Goal: Contribute content: Add original content to the website for others to see

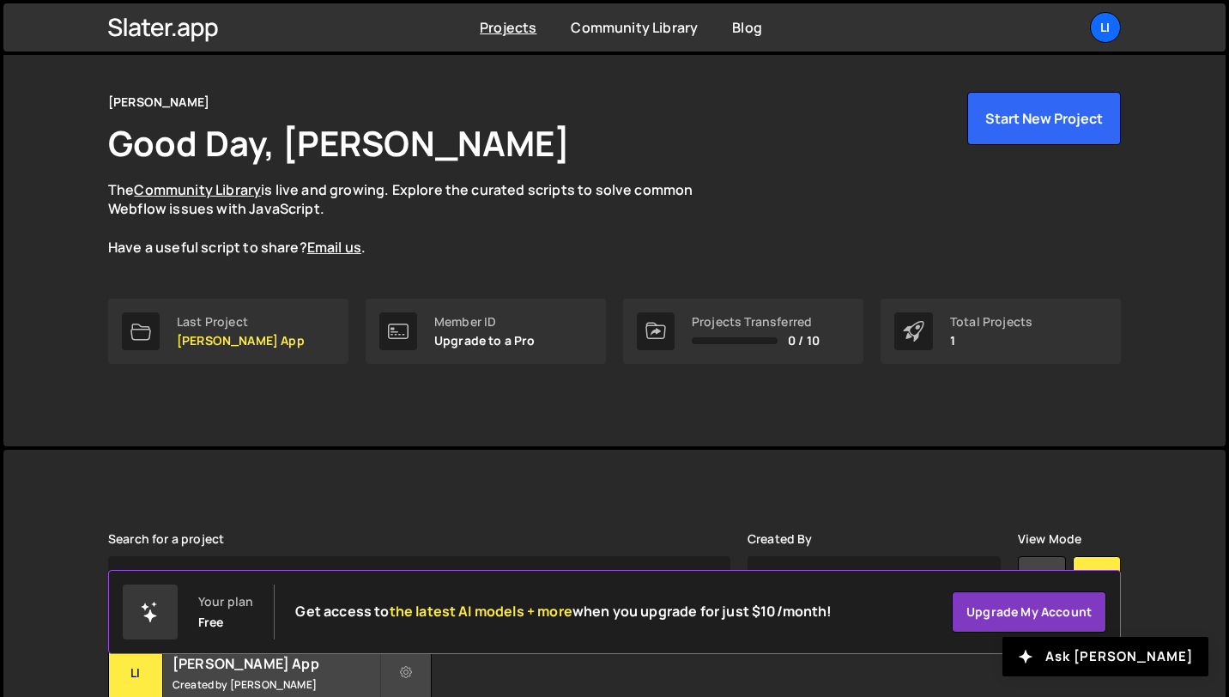
scroll to position [186, 0]
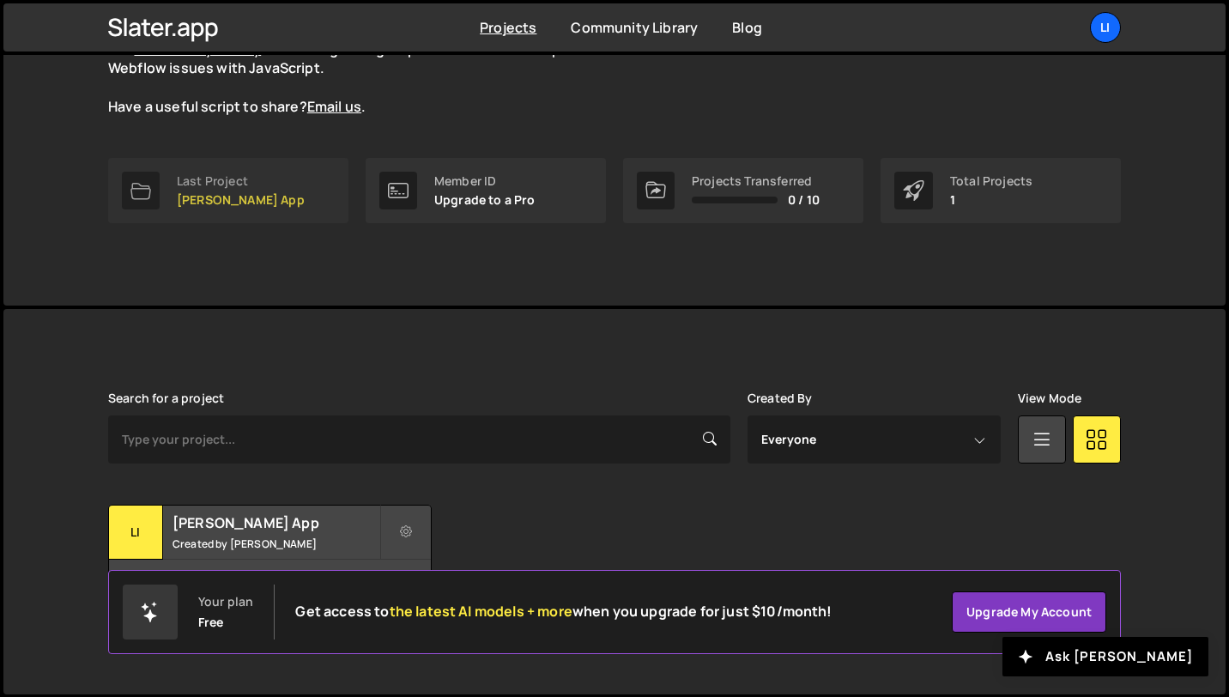
click at [257, 192] on link "Last Project [PERSON_NAME] App" at bounding box center [228, 190] width 240 height 65
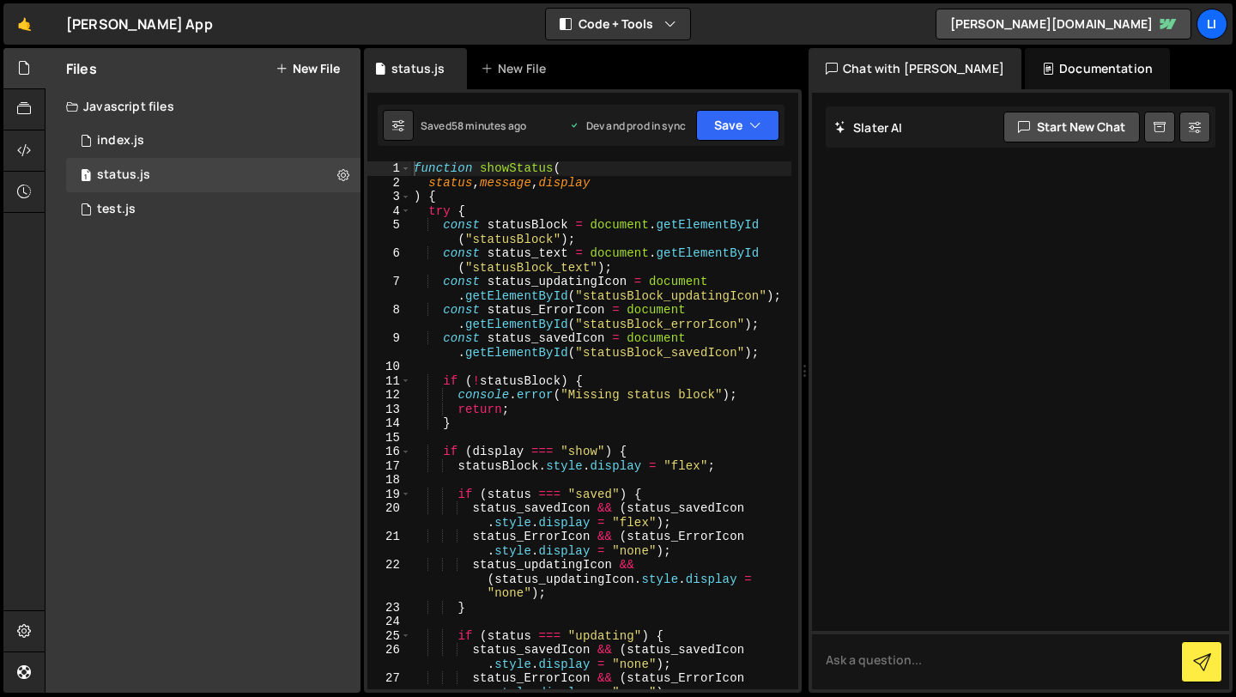
click at [300, 70] on button "New File" at bounding box center [308, 69] width 64 height 14
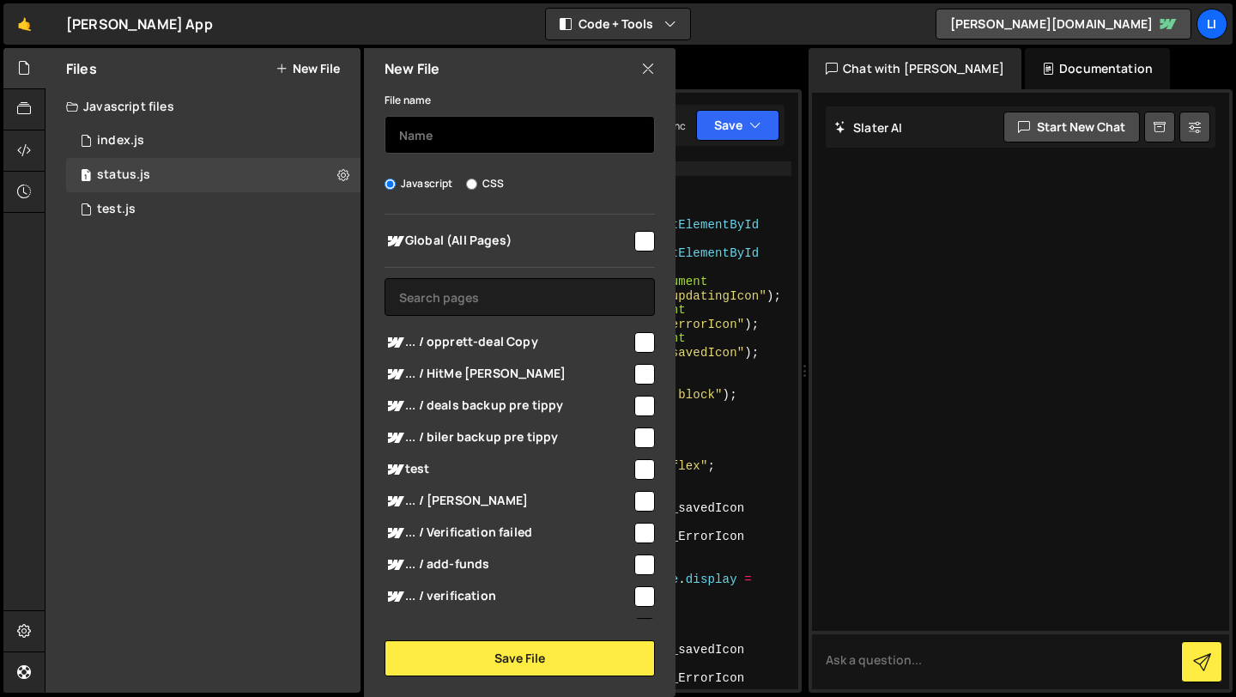
click at [437, 132] on input "text" at bounding box center [520, 135] width 270 height 38
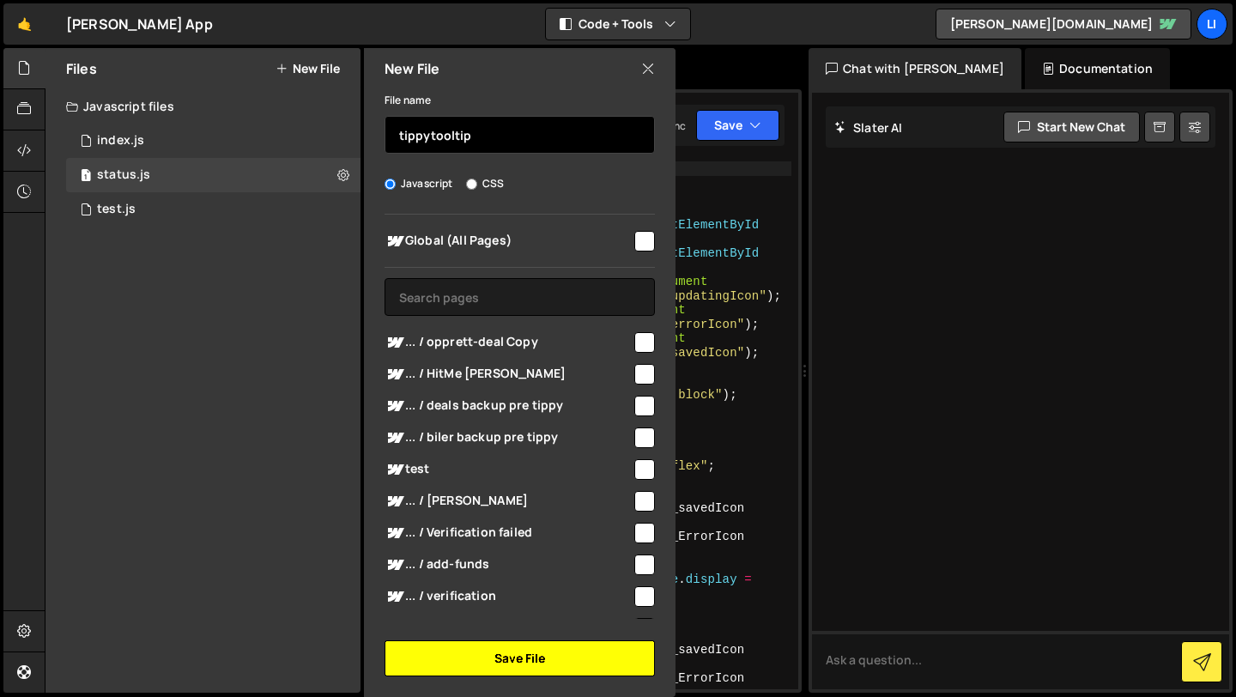
type input "tippytooltip"
click at [521, 648] on button "Save File" at bounding box center [520, 658] width 270 height 36
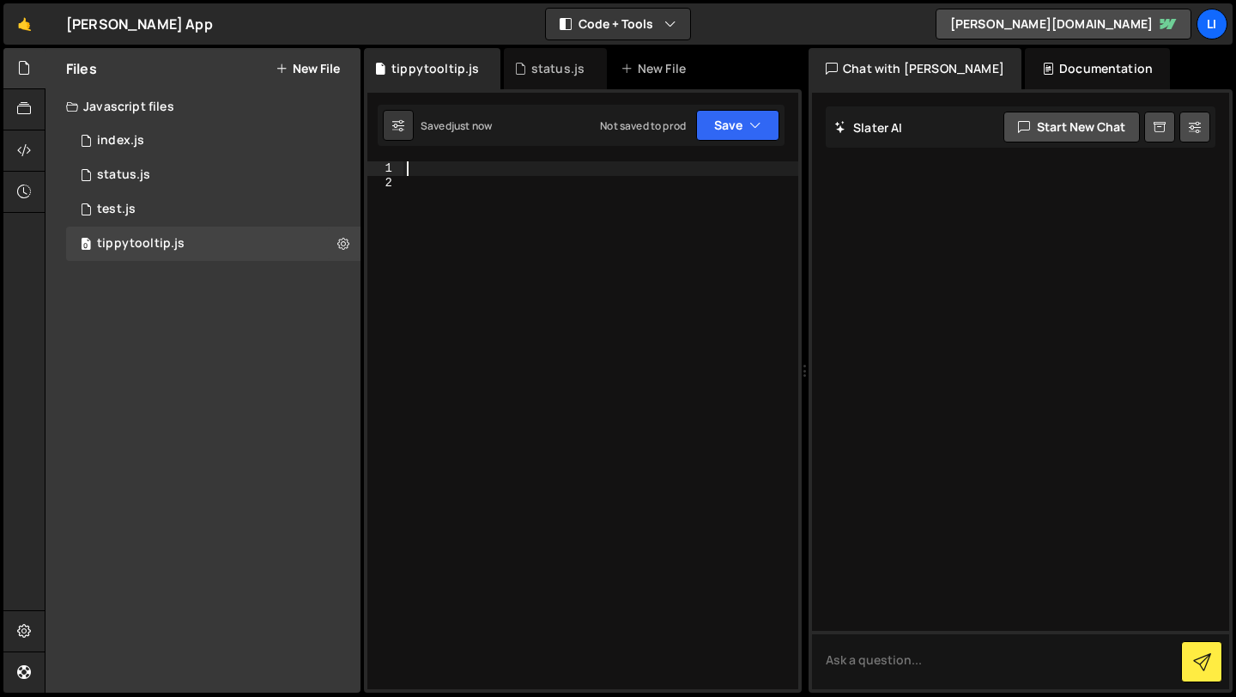
click at [480, 167] on div at bounding box center [600, 439] width 395 height 556
paste textarea "})();"
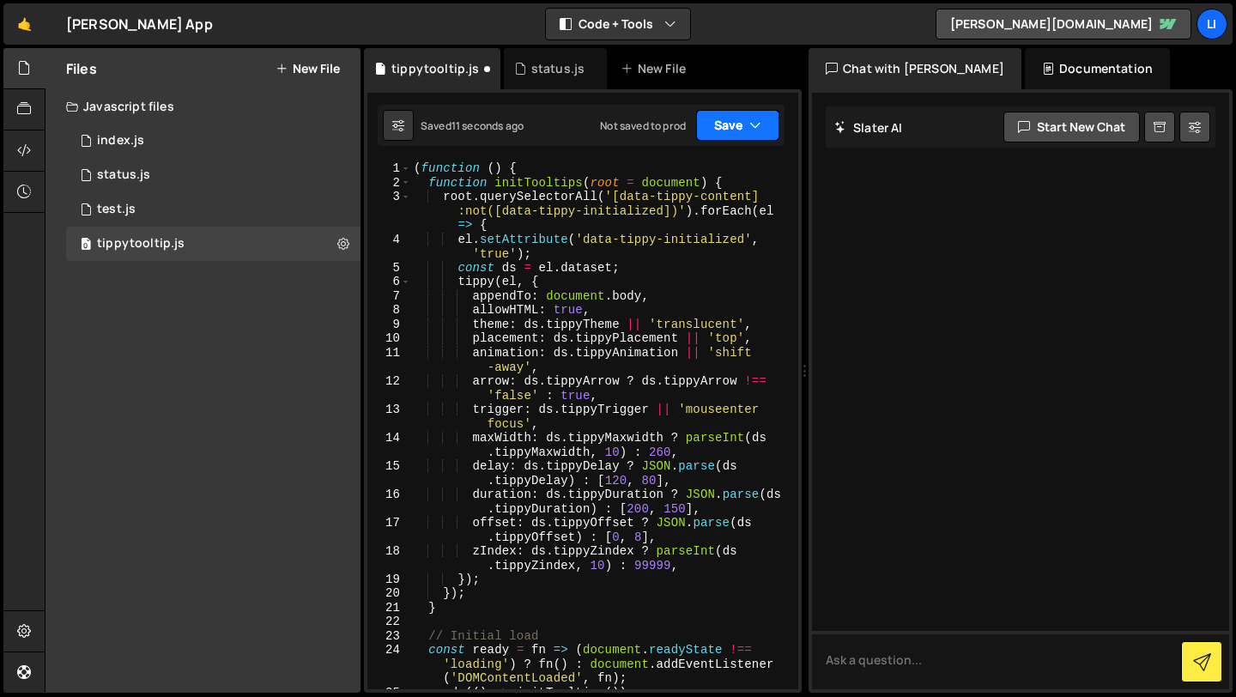
click at [725, 119] on button "Save" at bounding box center [737, 125] width 83 height 31
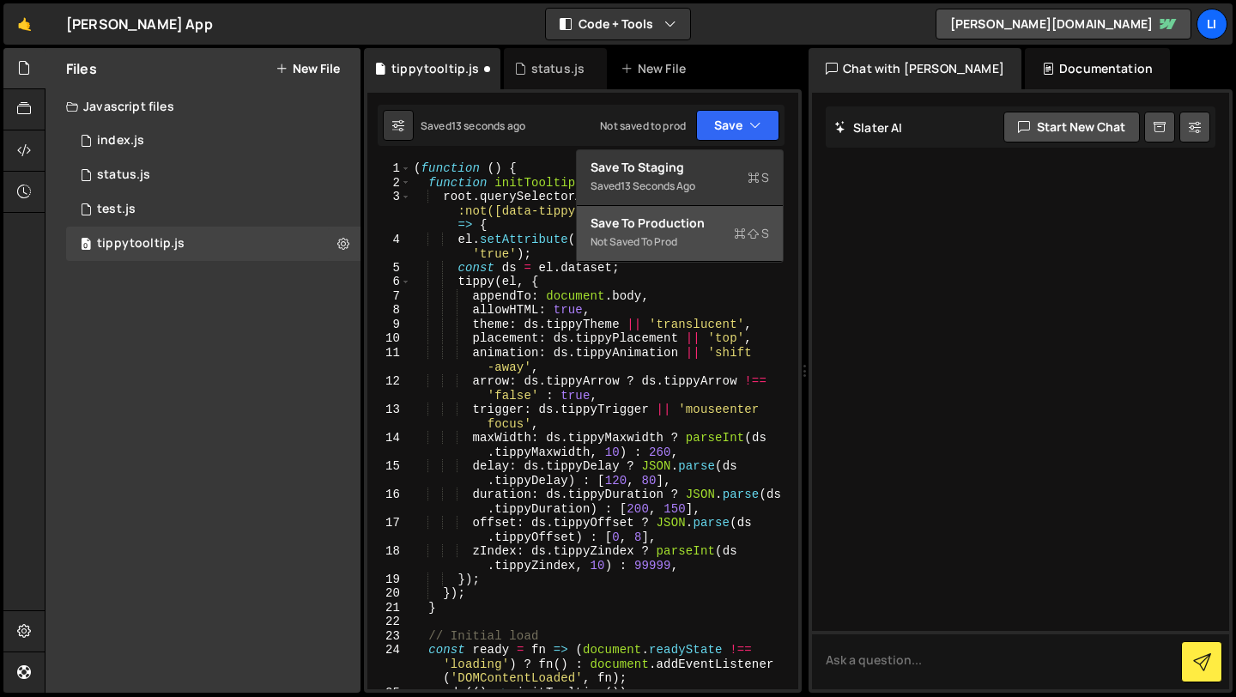
click at [670, 244] on div "Not saved to prod" at bounding box center [680, 242] width 179 height 21
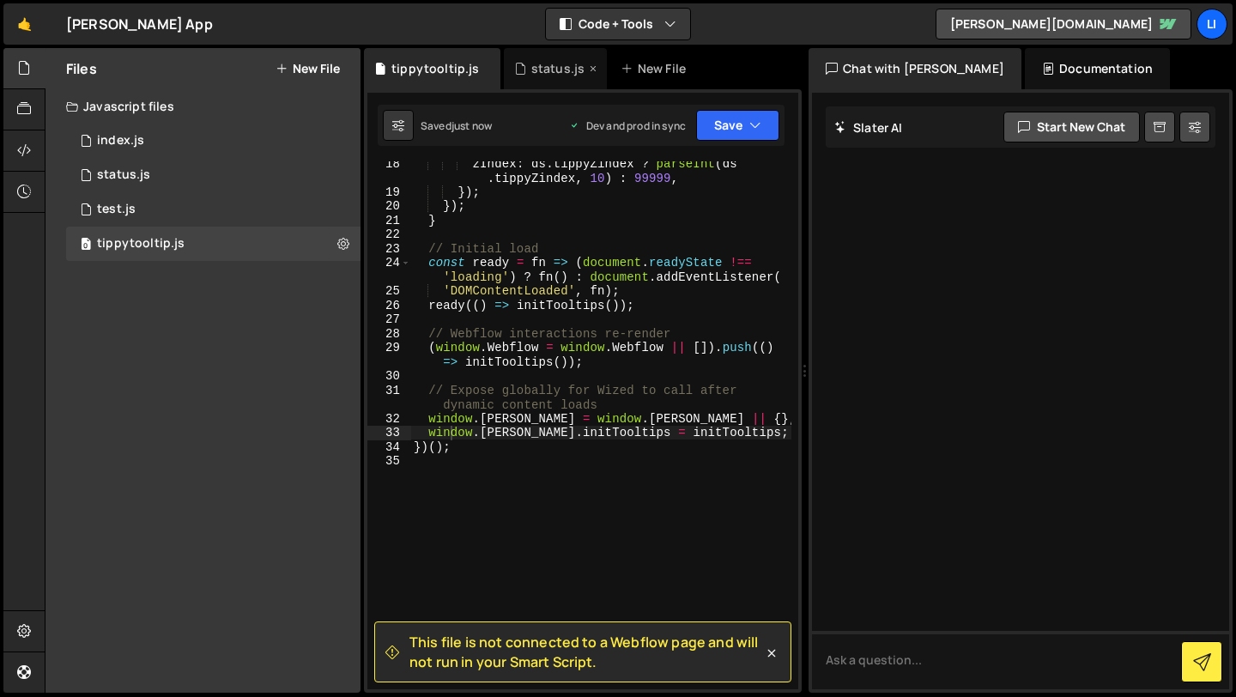
click at [554, 70] on div "status.js" at bounding box center [557, 68] width 53 height 17
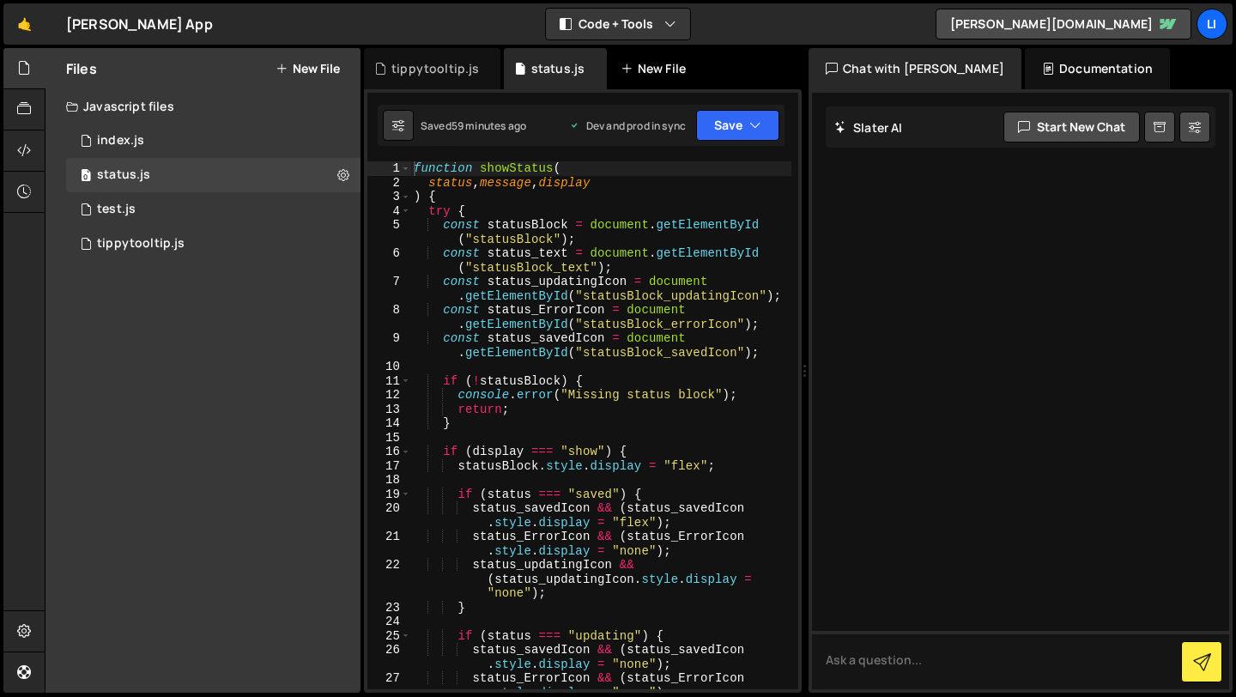
click at [649, 74] on div "New File" at bounding box center [657, 68] width 72 height 17
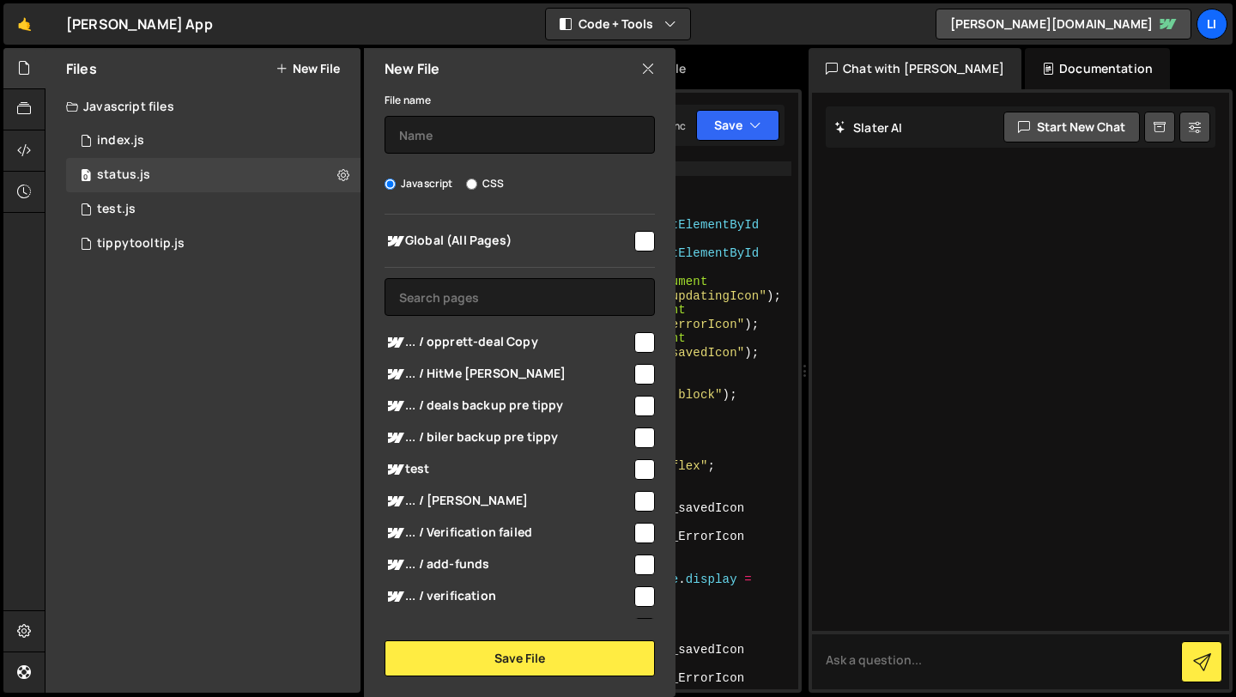
click at [645, 73] on icon at bounding box center [648, 68] width 14 height 19
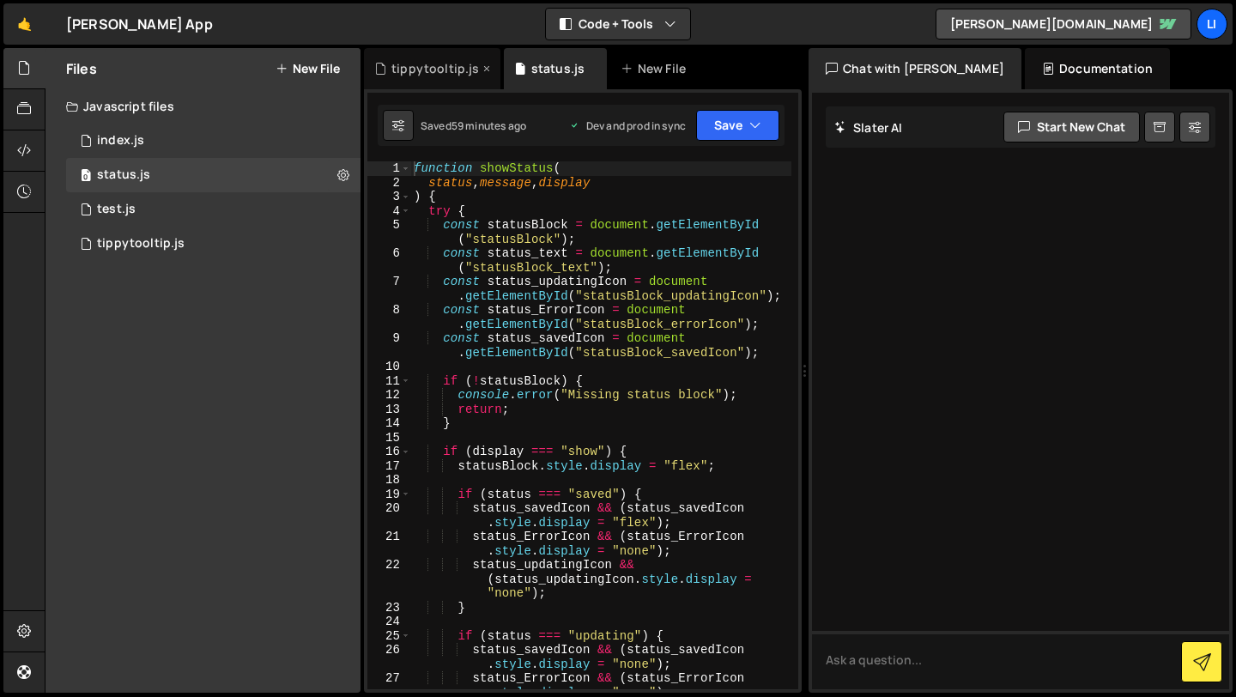
click at [441, 71] on div "tippytooltip.js" at bounding box center [435, 68] width 88 height 17
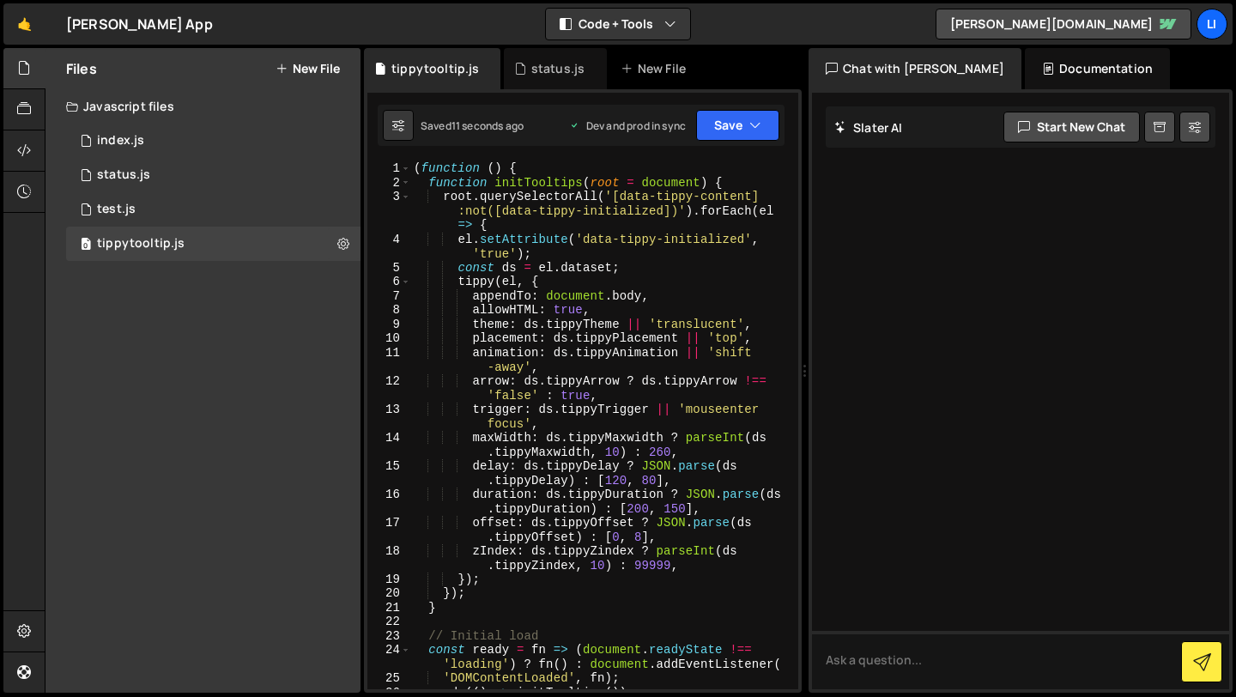
scroll to position [0, 0]
type textarea "(function () {"
drag, startPoint x: 525, startPoint y: 167, endPoint x: 401, endPoint y: 158, distance: 124.7
click at [401, 158] on div "1 2 3 4 5 6 7 8 9 10 11 12 13 14 15 16 17 18 19 20 21 22 23 24 25 26 27 28 func…" at bounding box center [583, 390] width 438 height 603
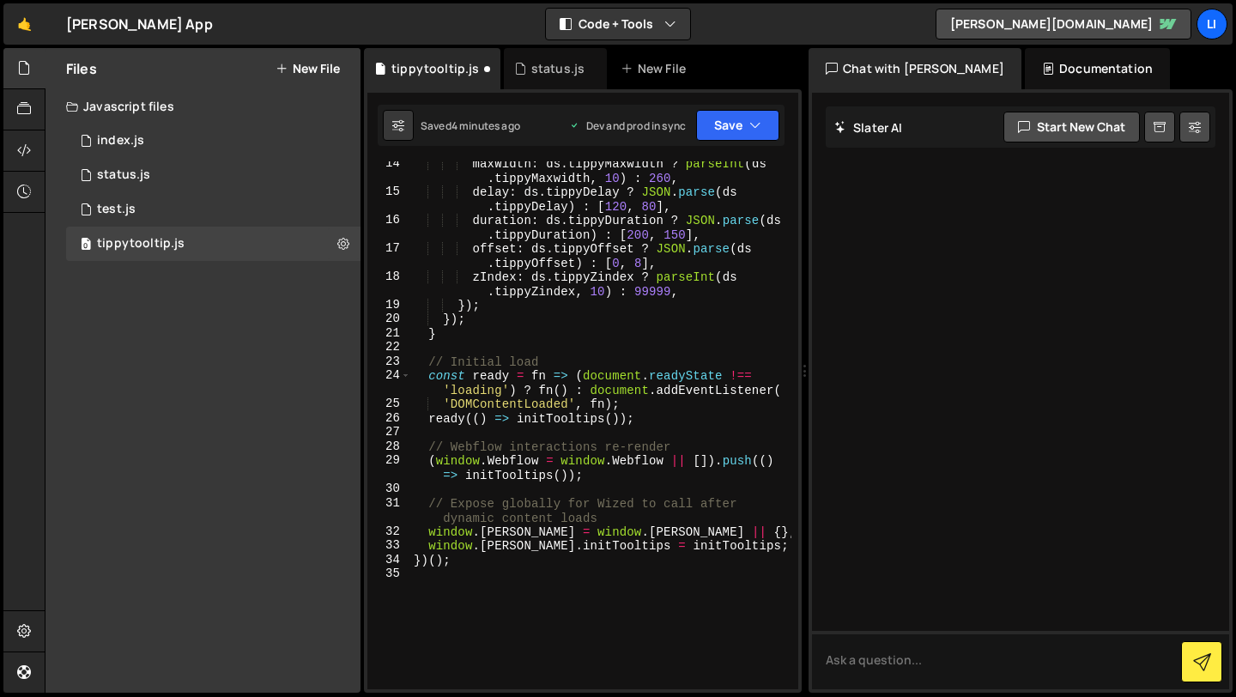
scroll to position [274, 0]
click at [467, 561] on div "maxWidth : ds . tippyMaxwidth ? parseInt ( ds . tippyMaxwidth , 10 ) : 260 , de…" at bounding box center [600, 441] width 381 height 571
type textarea "}"
click at [722, 130] on button "Save" at bounding box center [737, 125] width 83 height 31
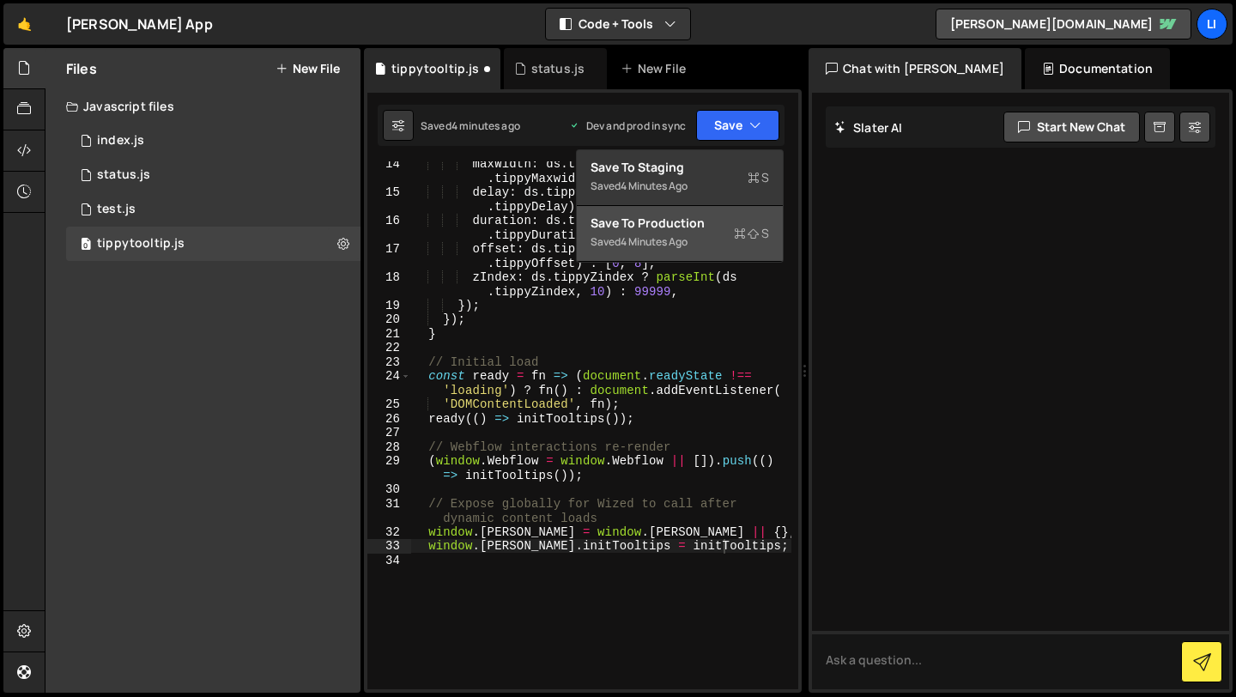
click at [651, 233] on div "Saved 4 minutes ago" at bounding box center [680, 242] width 179 height 21
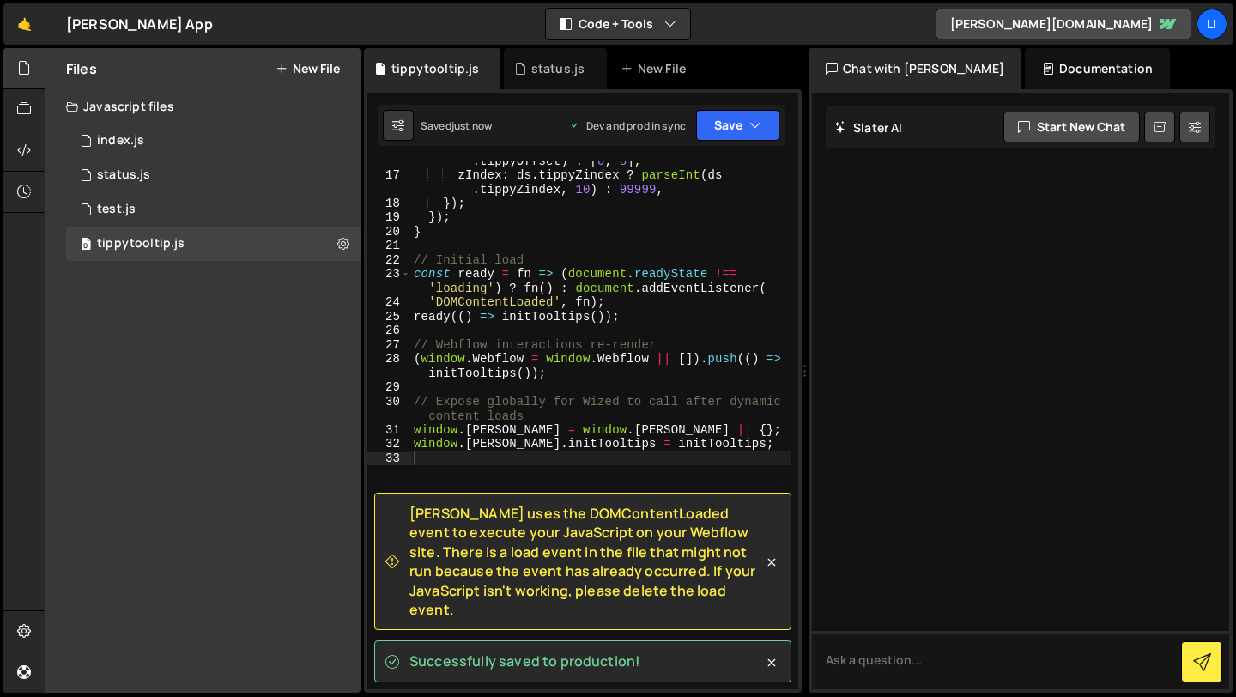
scroll to position [368, 0]
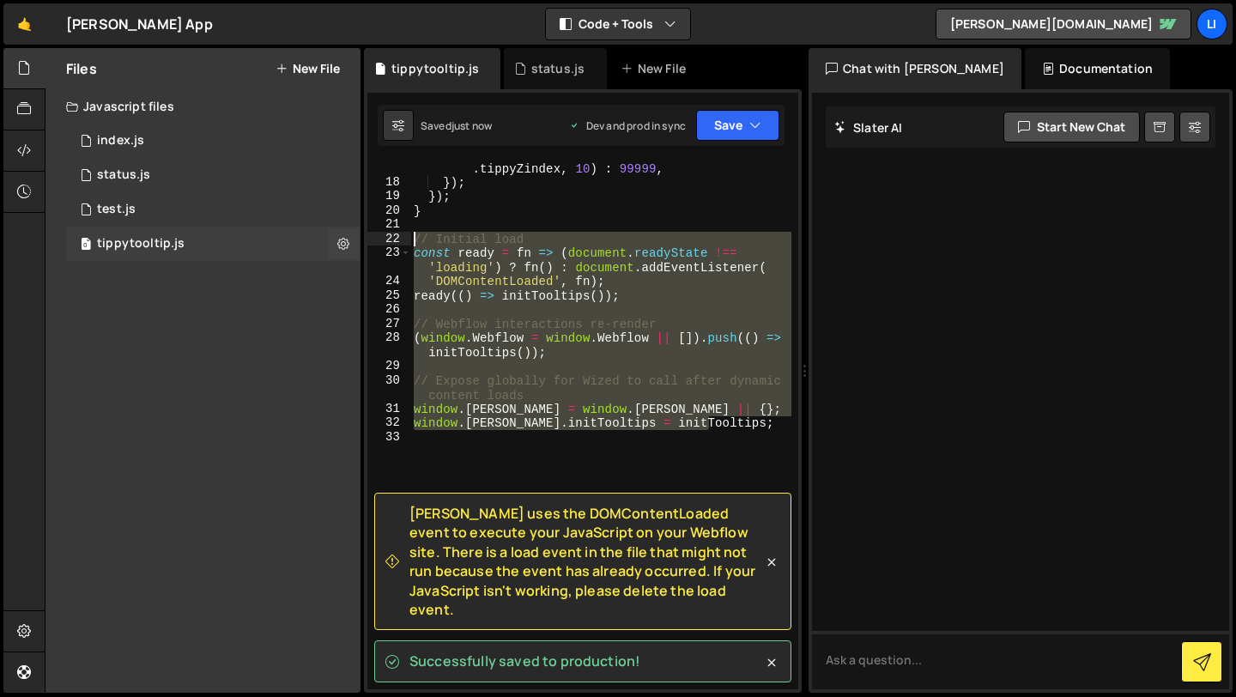
drag, startPoint x: 714, startPoint y: 425, endPoint x: 280, endPoint y: 239, distance: 472.6
click at [280, 239] on div "Files New File Javascript files 1 index.js 0 0 status.js 0 1 test.js 0 0" at bounding box center [640, 370] width 1191 height 645
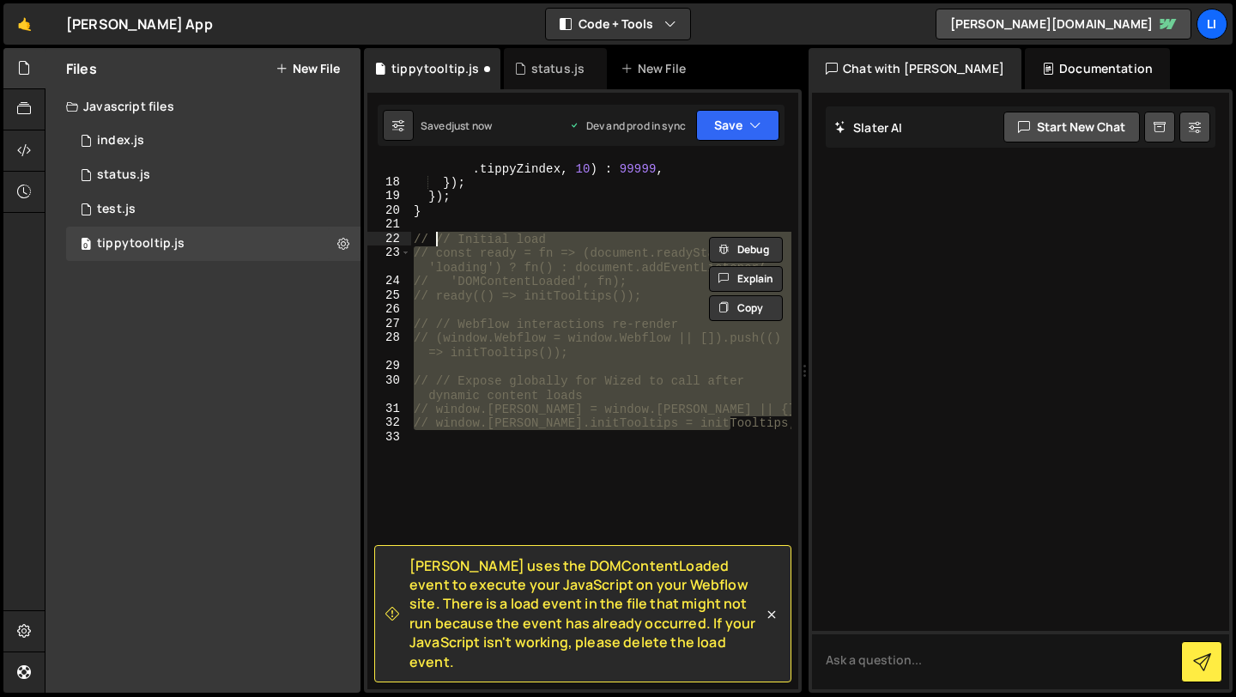
click at [466, 203] on div "zIndex : ds . tippyZindex ? parseInt ( ds . tippyZindex , 10 ) : 99999 , }) ; }…" at bounding box center [600, 432] width 381 height 571
type textarea "}"
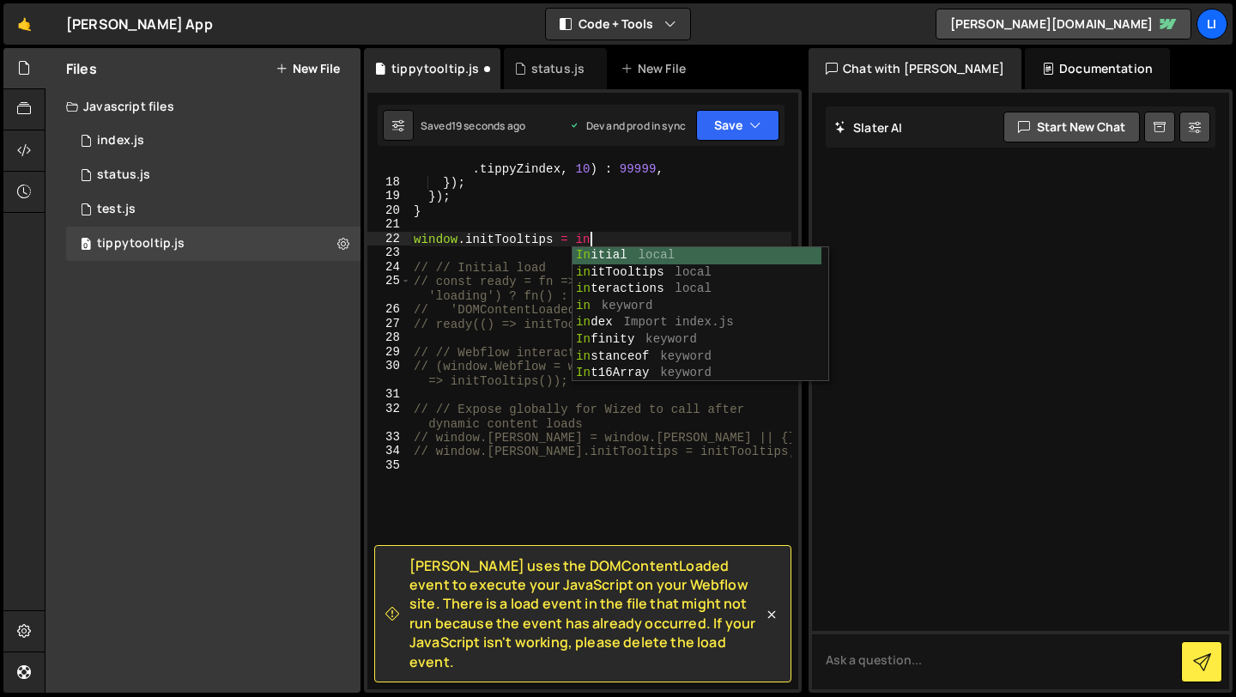
scroll to position [0, 12]
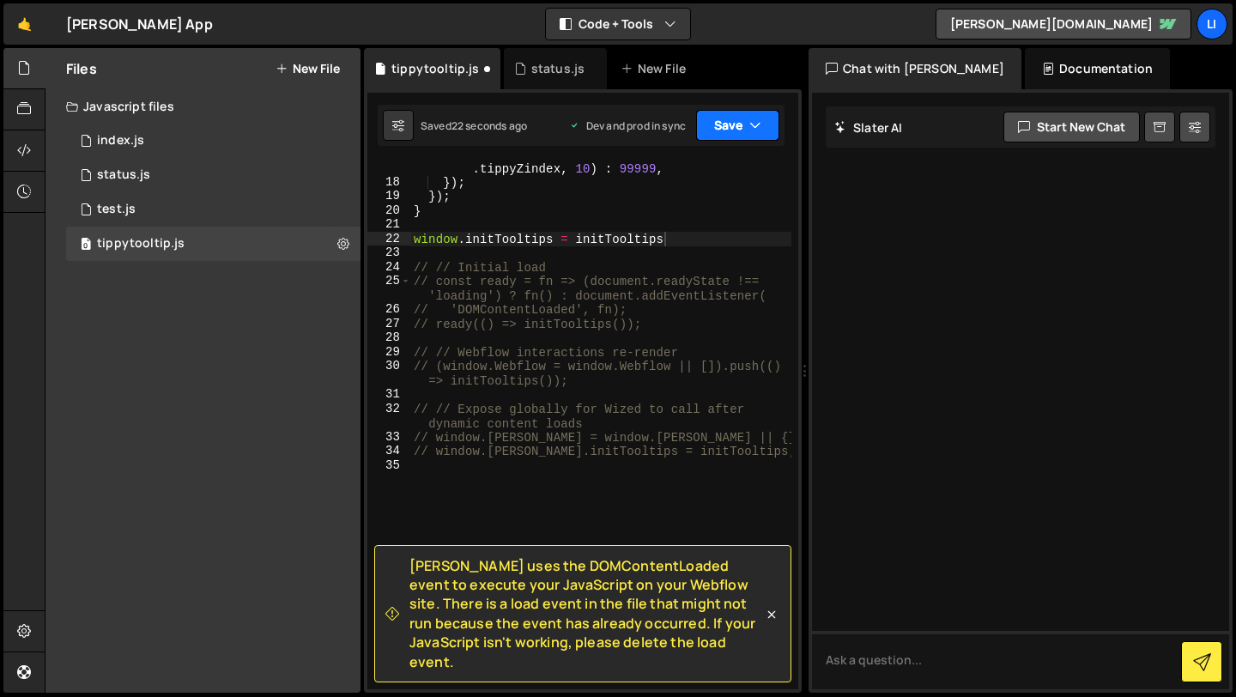
click at [740, 128] on button "Save" at bounding box center [737, 125] width 83 height 31
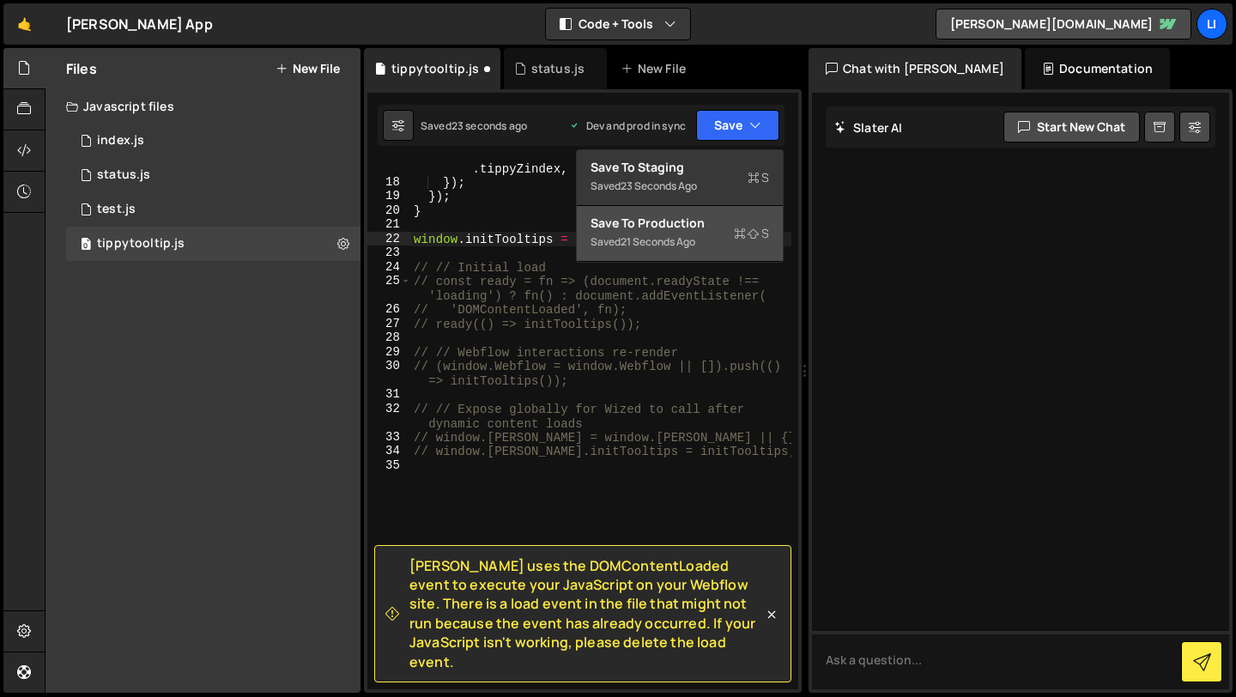
click at [678, 256] on button "Save to Production S Saved 21 seconds ago" at bounding box center [680, 234] width 206 height 56
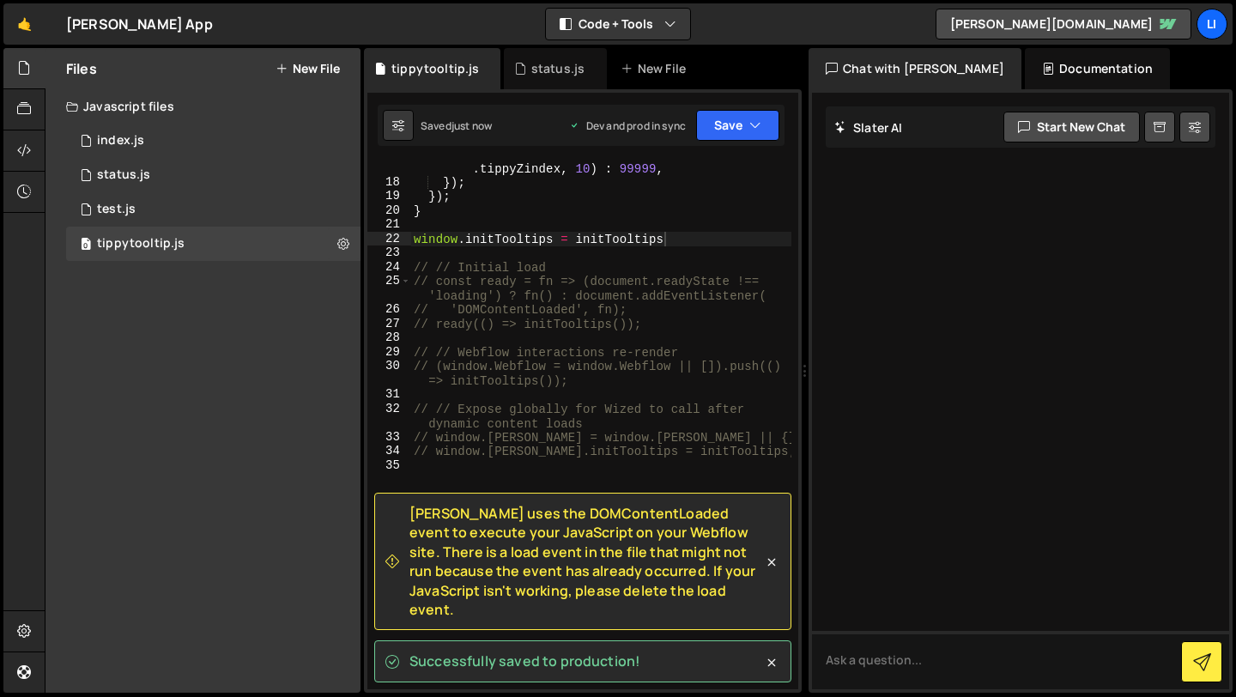
click at [772, 621] on div "[PERSON_NAME] uses the DOMContentLoaded event to execute your JavaScript on you…" at bounding box center [582, 561] width 417 height 137
click at [770, 571] on icon at bounding box center [771, 562] width 17 height 17
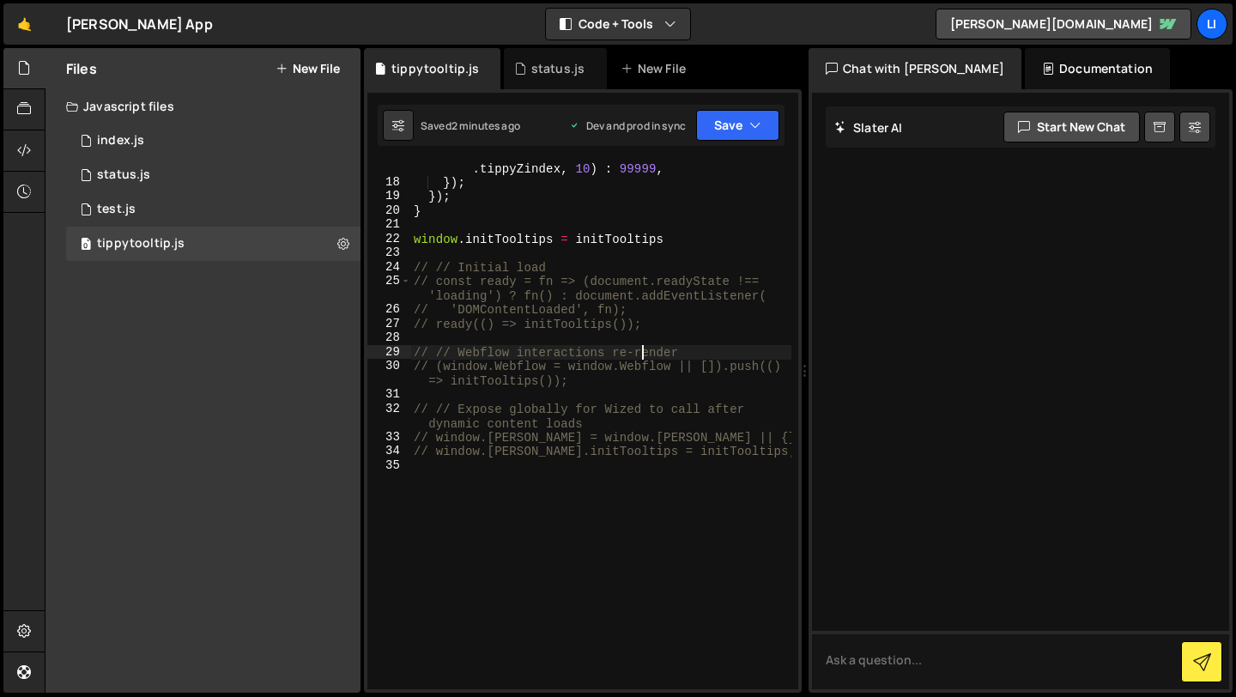
click at [645, 353] on div "zIndex : ds . tippyZindex ? parseInt ( ds . tippyZindex , 10 ) : 99999 , }) ; }…" at bounding box center [600, 432] width 381 height 571
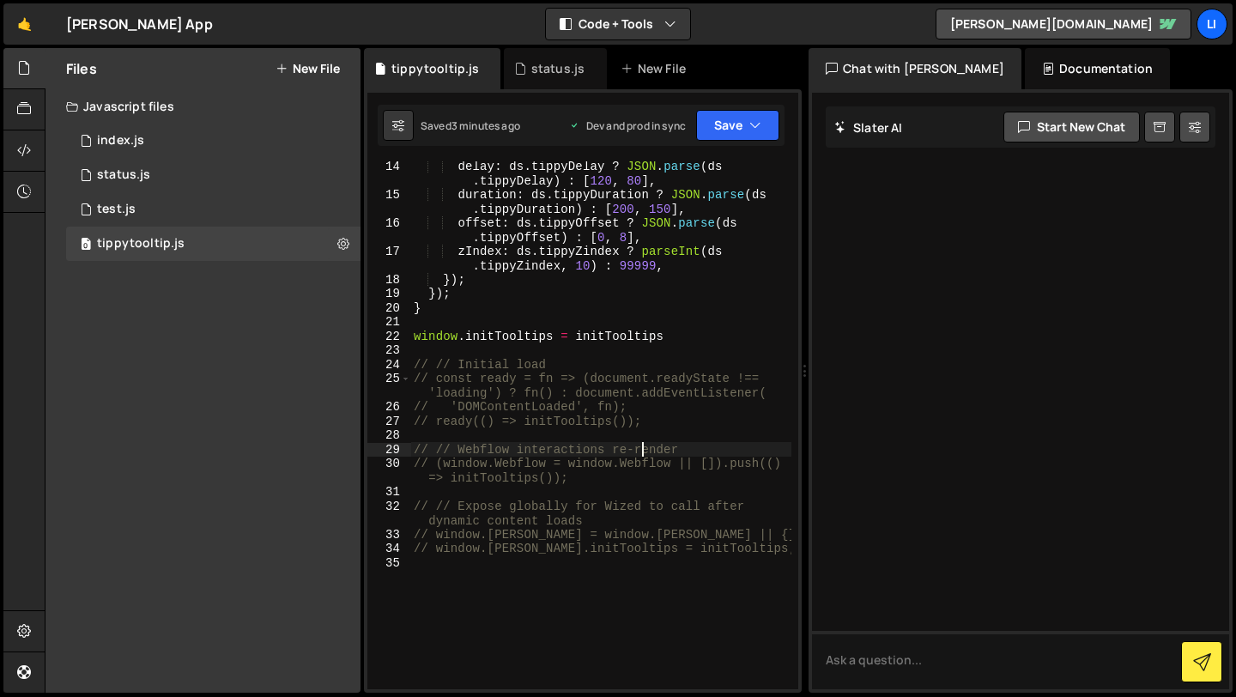
scroll to position [271, 0]
click at [457, 299] on div "delay : ds . tippyDelay ? JSON . parse ( ds . tippyDelay ) : [ 120 , 80 ] , dur…" at bounding box center [600, 444] width 381 height 571
type textarea "});"
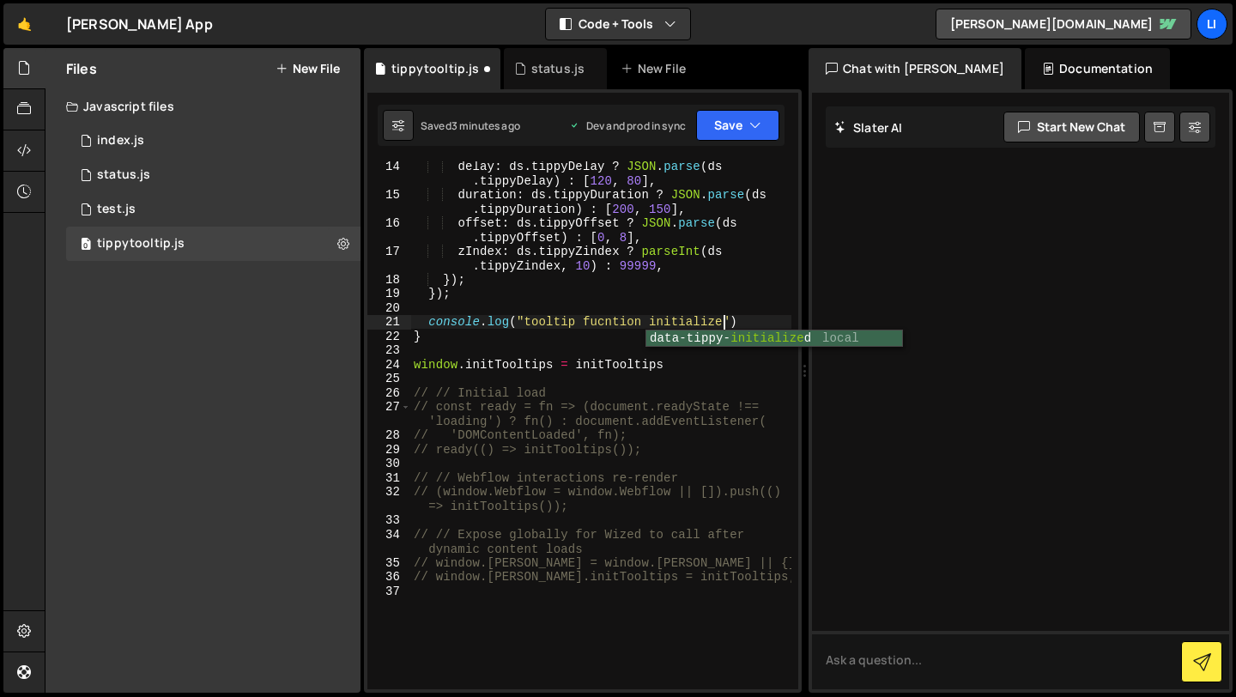
scroll to position [0, 21]
click at [707, 113] on button "Save" at bounding box center [737, 125] width 83 height 31
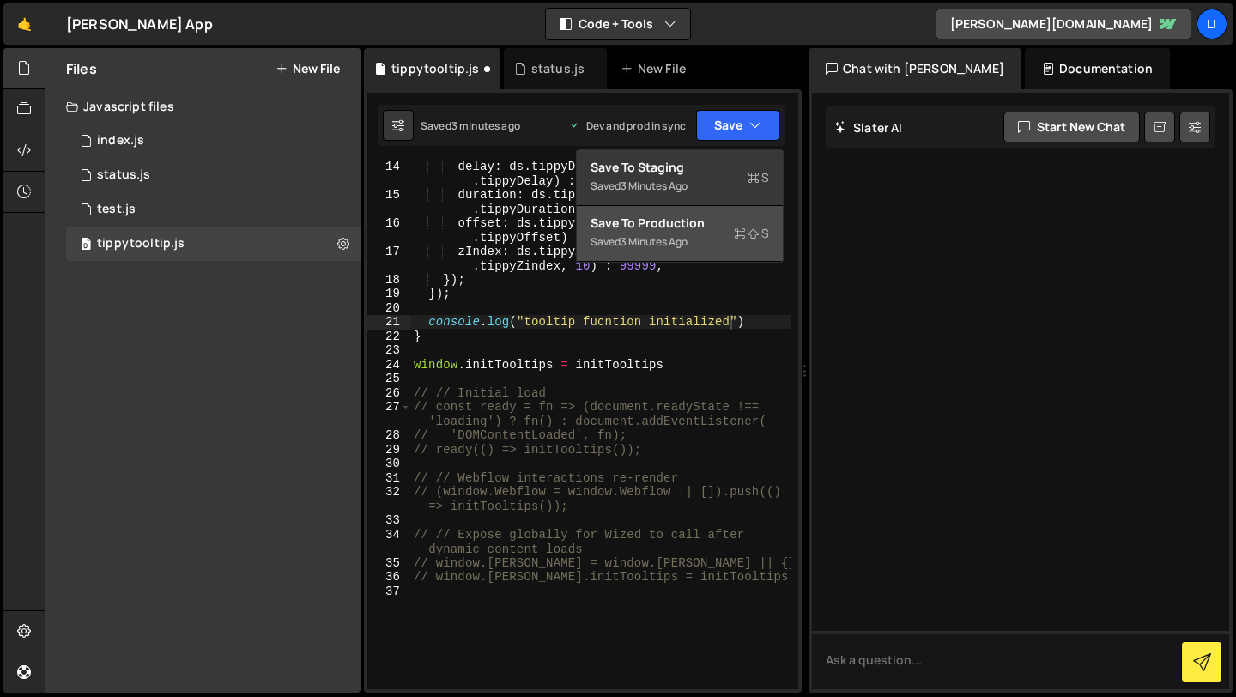
click at [649, 237] on div "3 minutes ago" at bounding box center [654, 241] width 67 height 15
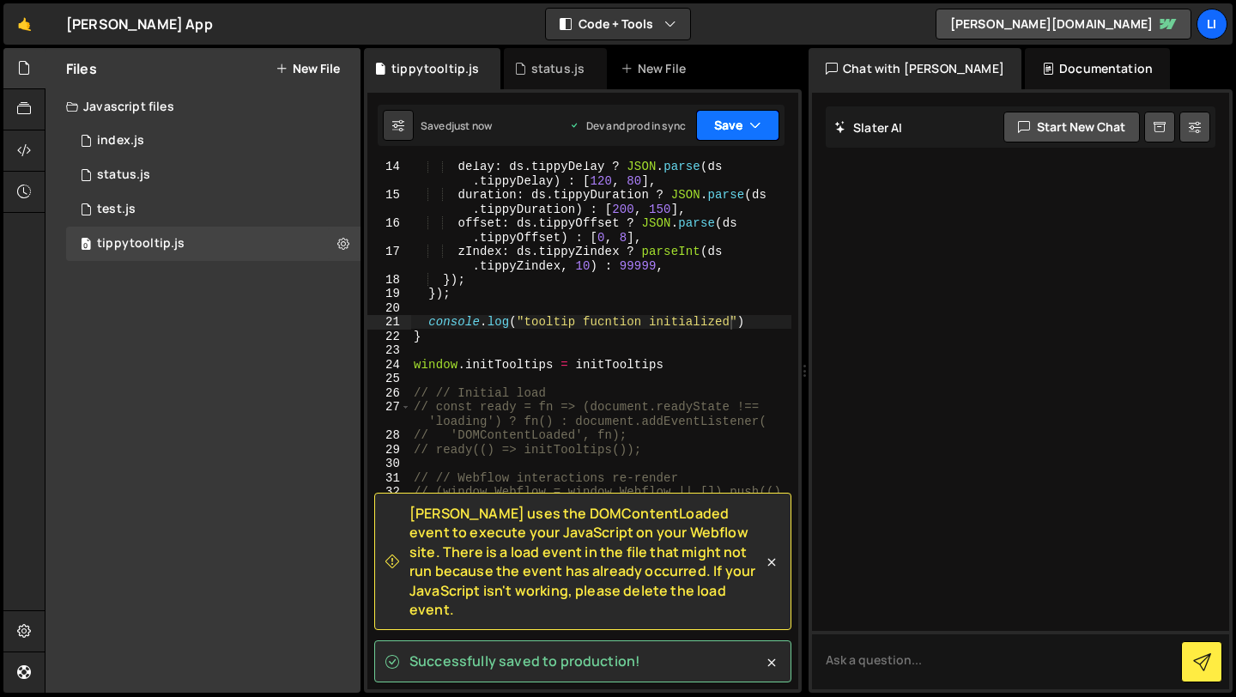
click at [712, 130] on button "Save" at bounding box center [737, 125] width 83 height 31
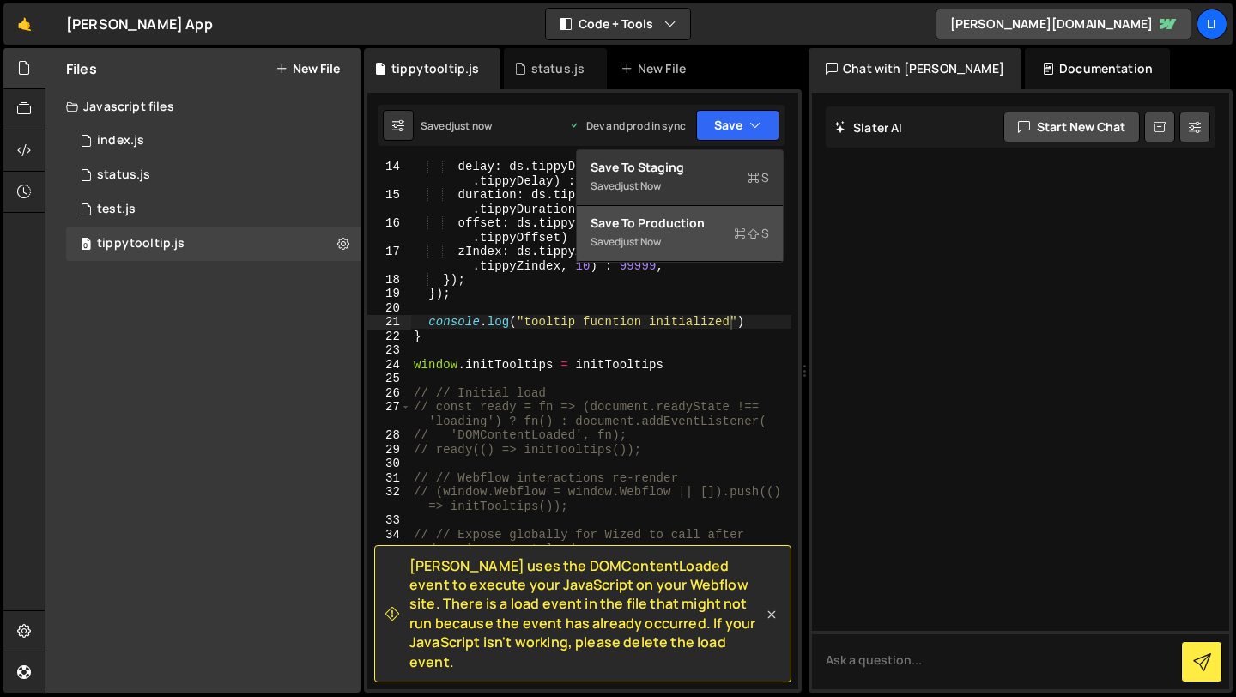
click at [771, 623] on icon at bounding box center [771, 614] width 17 height 17
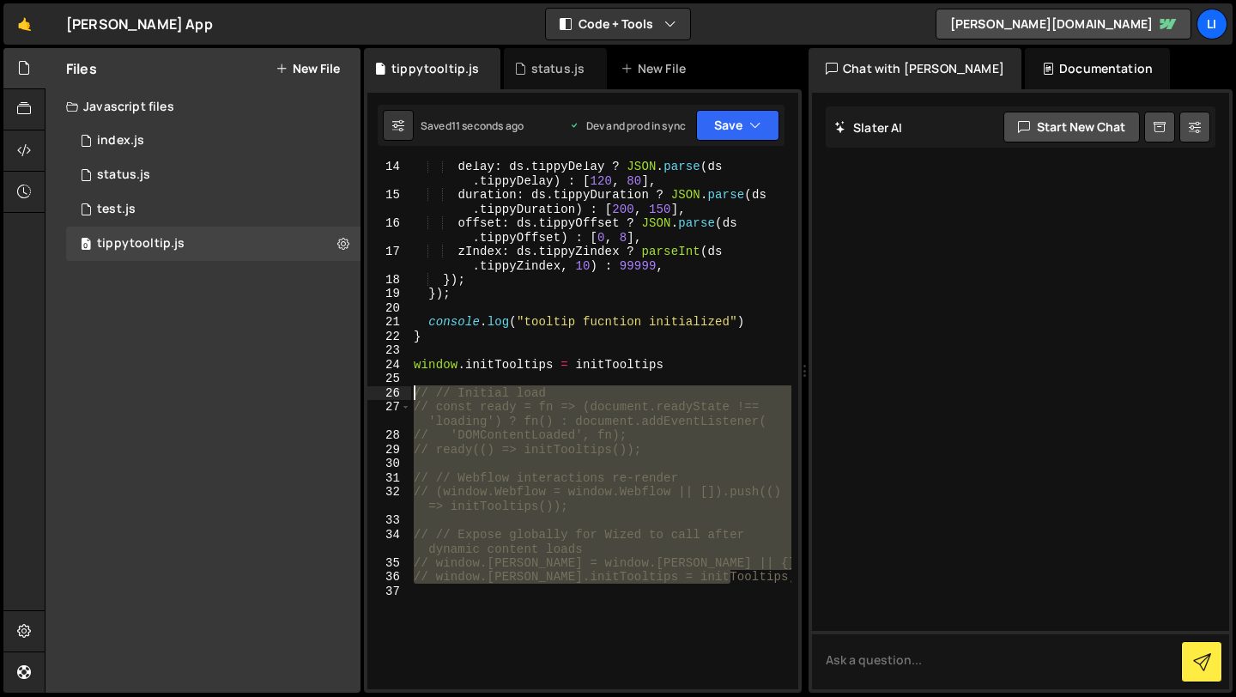
drag, startPoint x: 736, startPoint y: 575, endPoint x: 397, endPoint y: 393, distance: 384.8
click at [397, 393] on div "// window.[PERSON_NAME].initTooltips = initTooltips; 14 15 16 17 18 19 20 21 22…" at bounding box center [582, 425] width 431 height 528
type textarea "// // Initial load // const ready = fn => (document.readyState !== 'loading') ?…"
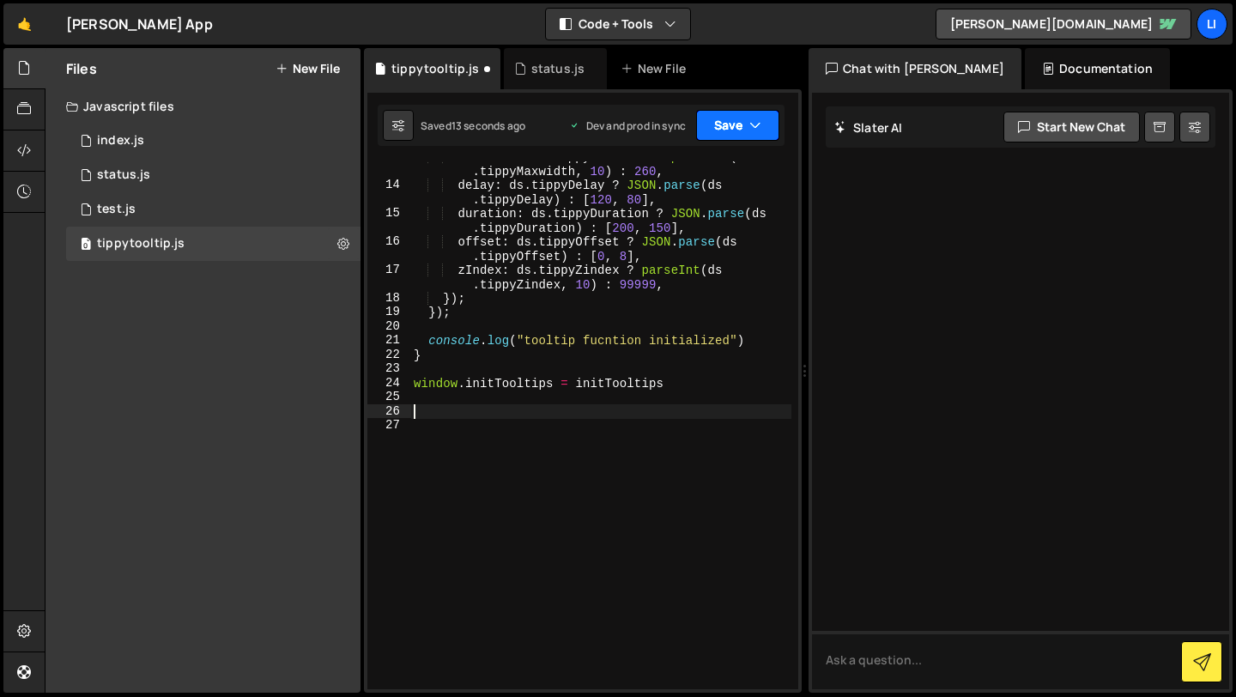
click at [721, 138] on button "Save" at bounding box center [737, 125] width 83 height 31
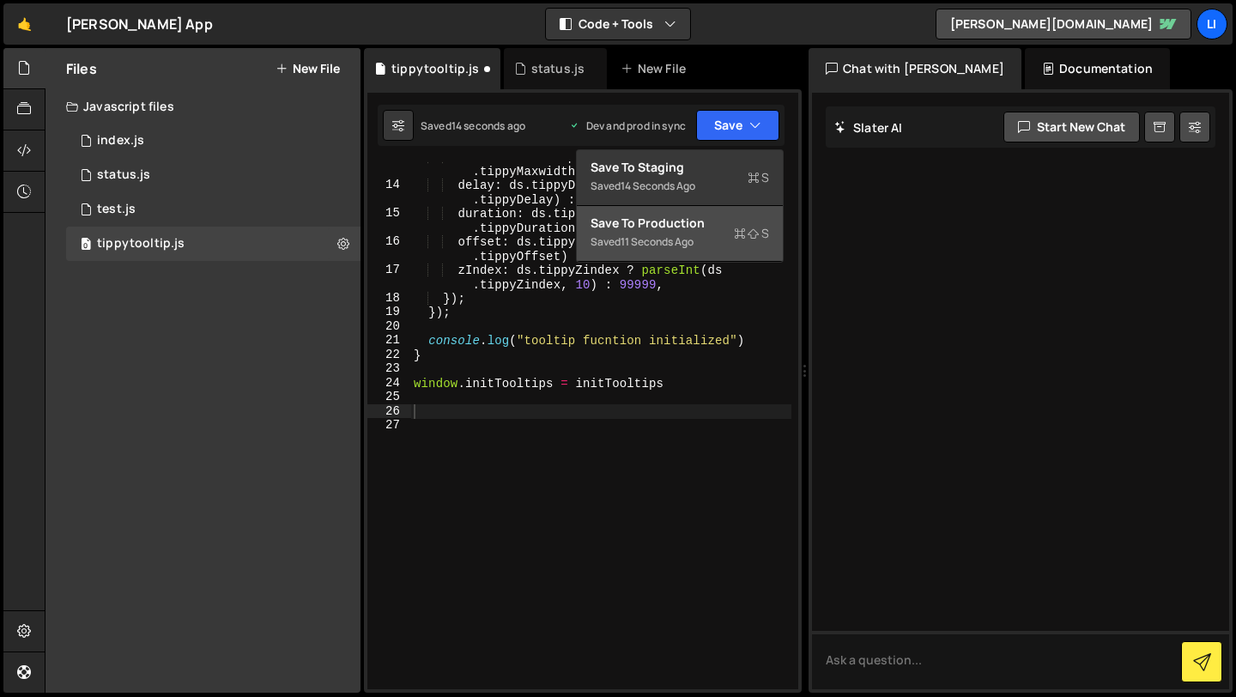
click at [669, 230] on div "Save to Production S" at bounding box center [680, 223] width 179 height 17
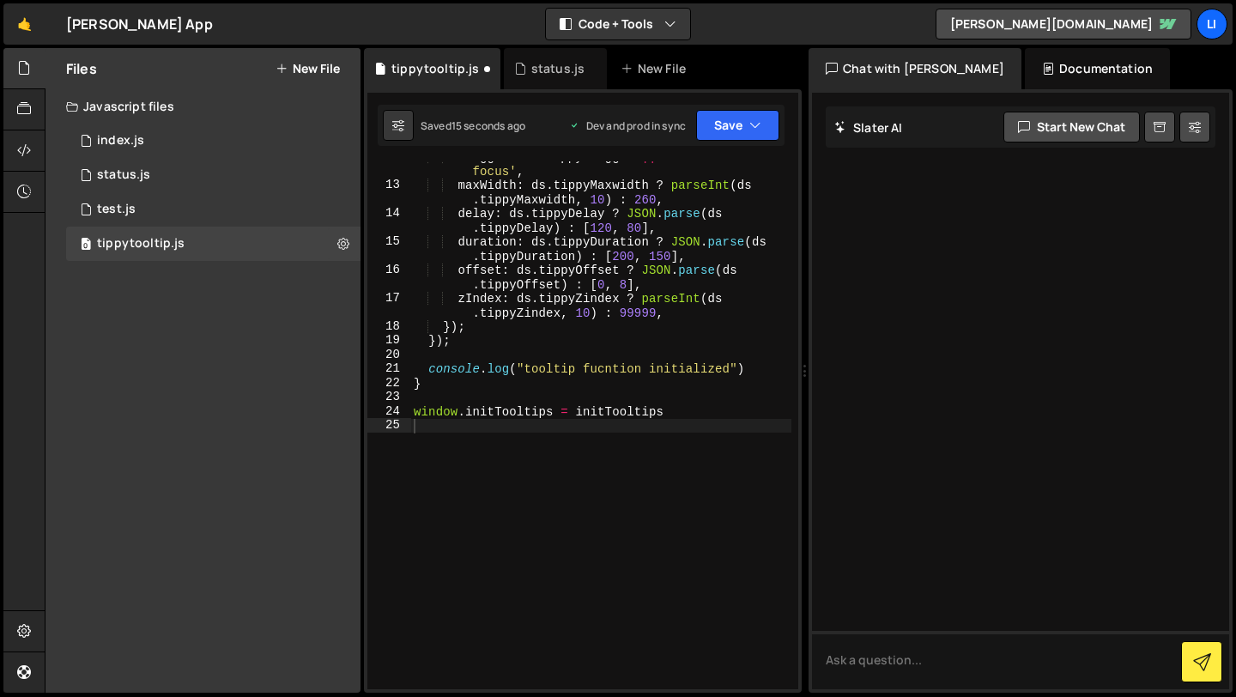
scroll to position [225, 0]
click at [347, 234] on button at bounding box center [343, 243] width 31 height 31
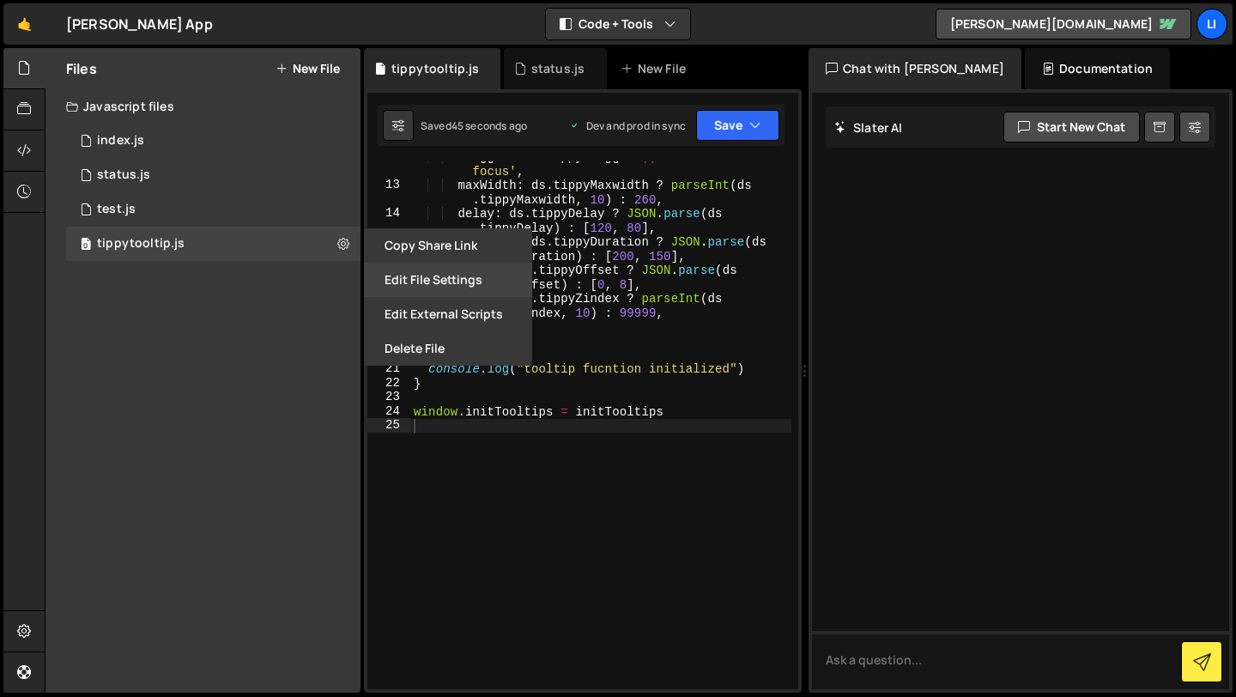
click at [423, 270] on button "Edit File Settings" at bounding box center [448, 280] width 168 height 34
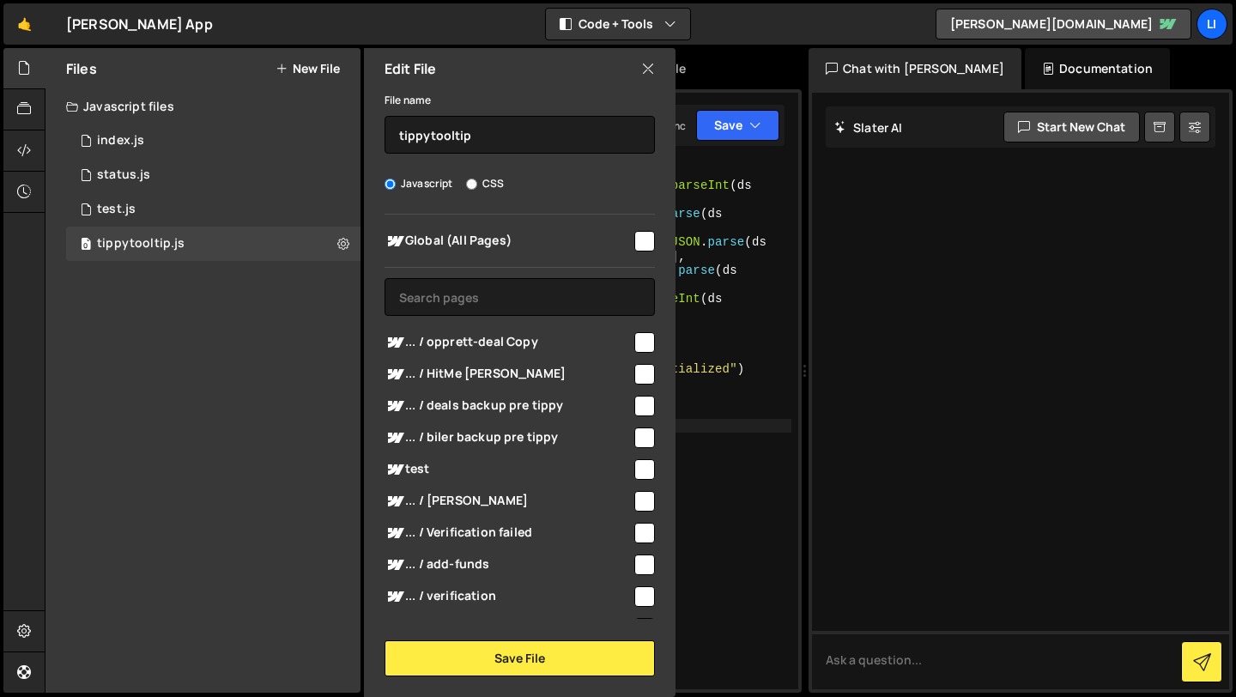
click at [639, 245] on input "checkbox" at bounding box center [644, 241] width 21 height 21
checkbox input "true"
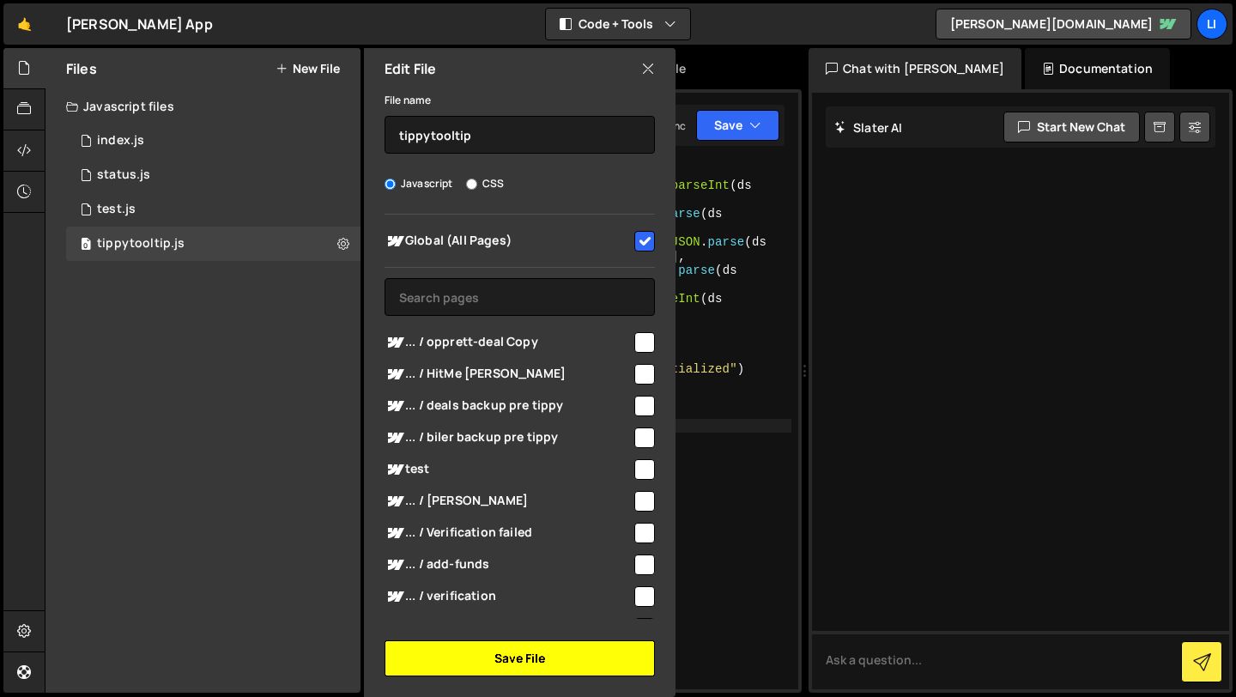
click at [540, 665] on button "Save File" at bounding box center [520, 658] width 270 height 36
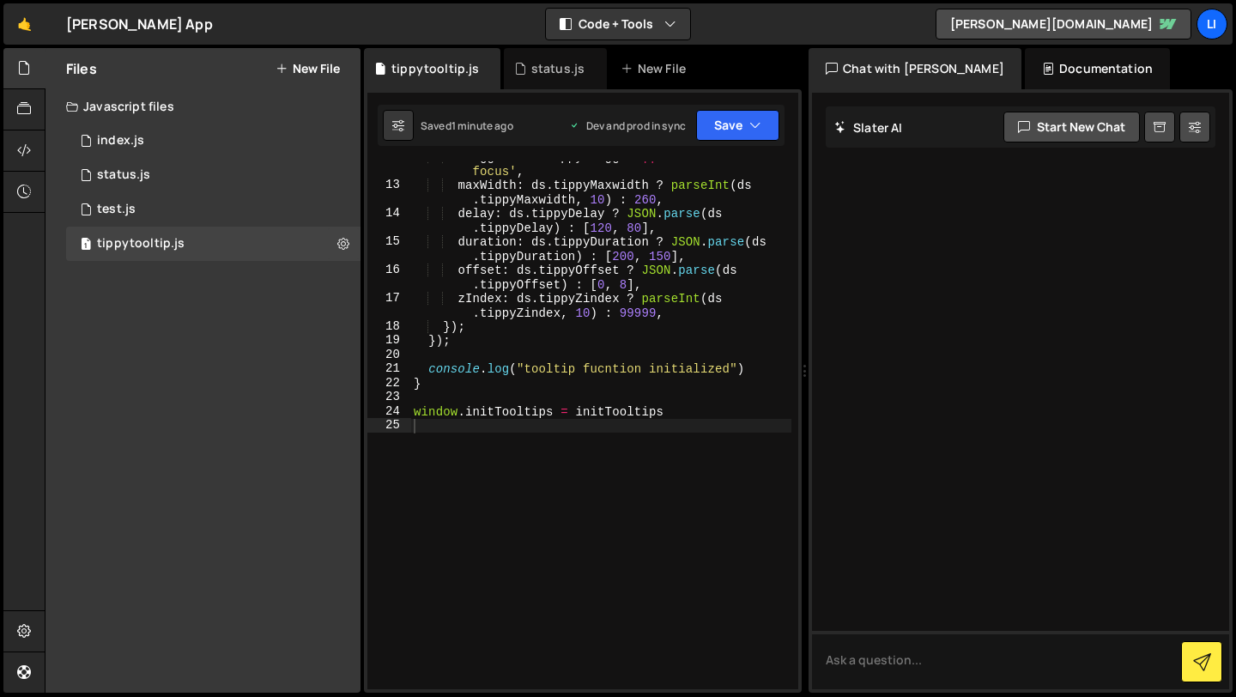
click at [588, 349] on div "trigger : ds . tippyTrigger || 'mouseenter focus' , maxWidth : ds . tippyMaxwid…" at bounding box center [600, 434] width 381 height 571
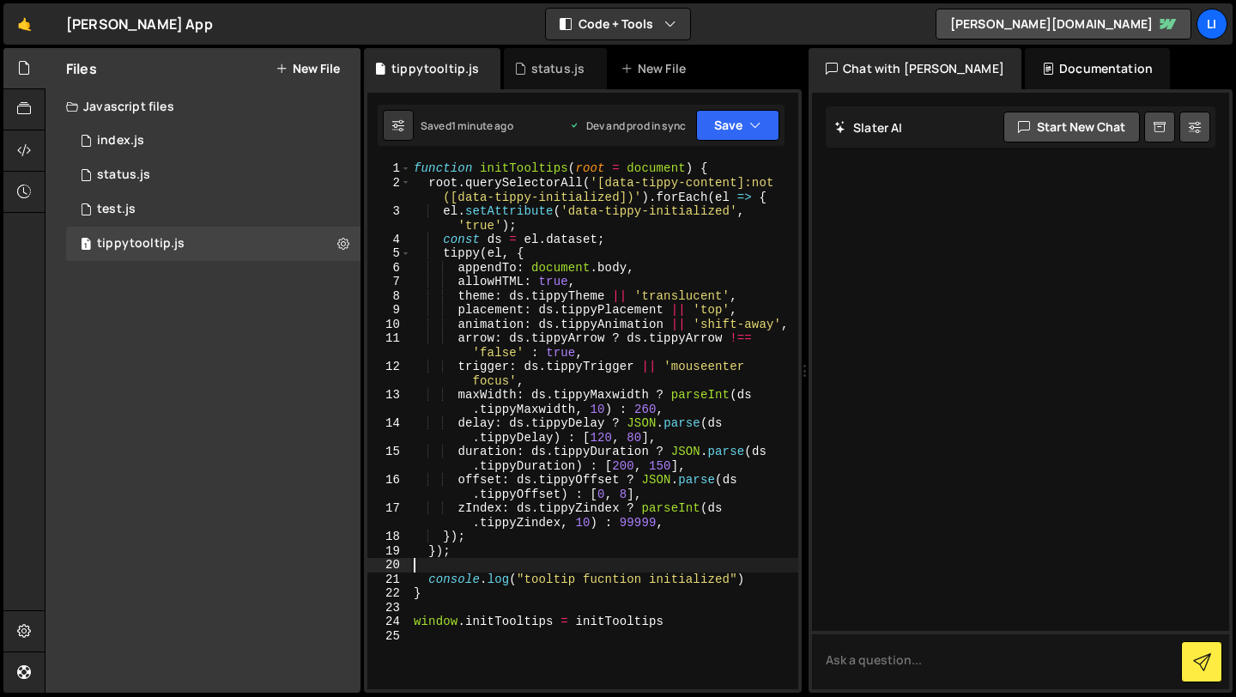
scroll to position [0, 0]
click at [655, 180] on div "function initTooltips ( root = document ) { root . querySelectorAll ( '[data-ti…" at bounding box center [604, 439] width 388 height 556
type textarea "root.querySelectorAll('[data-tippy-content]:not([data-tippy-initialized])').for…"
click at [655, 180] on div "function initTooltips ( root = document ) { root . querySelectorAll ( '[data-ti…" at bounding box center [604, 439] width 388 height 556
